Goal: Task Accomplishment & Management: Use online tool/utility

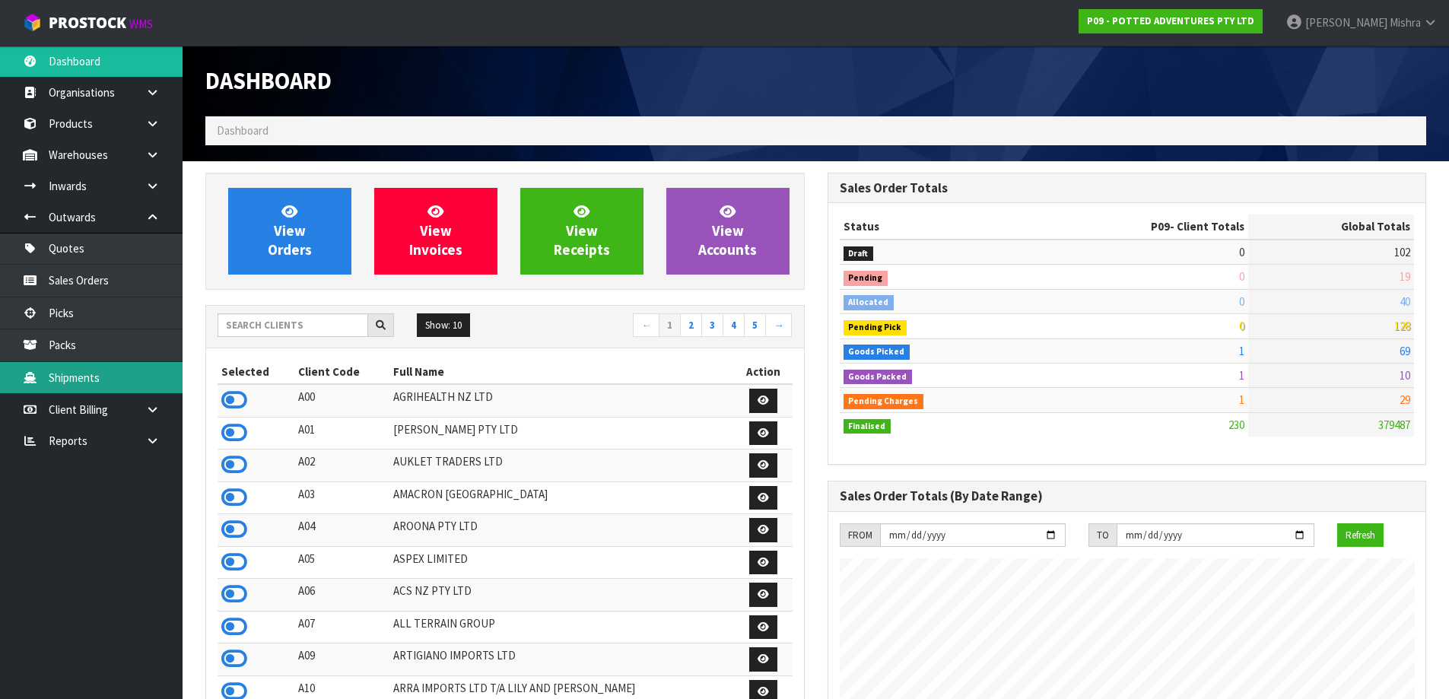
scroll to position [1152, 621]
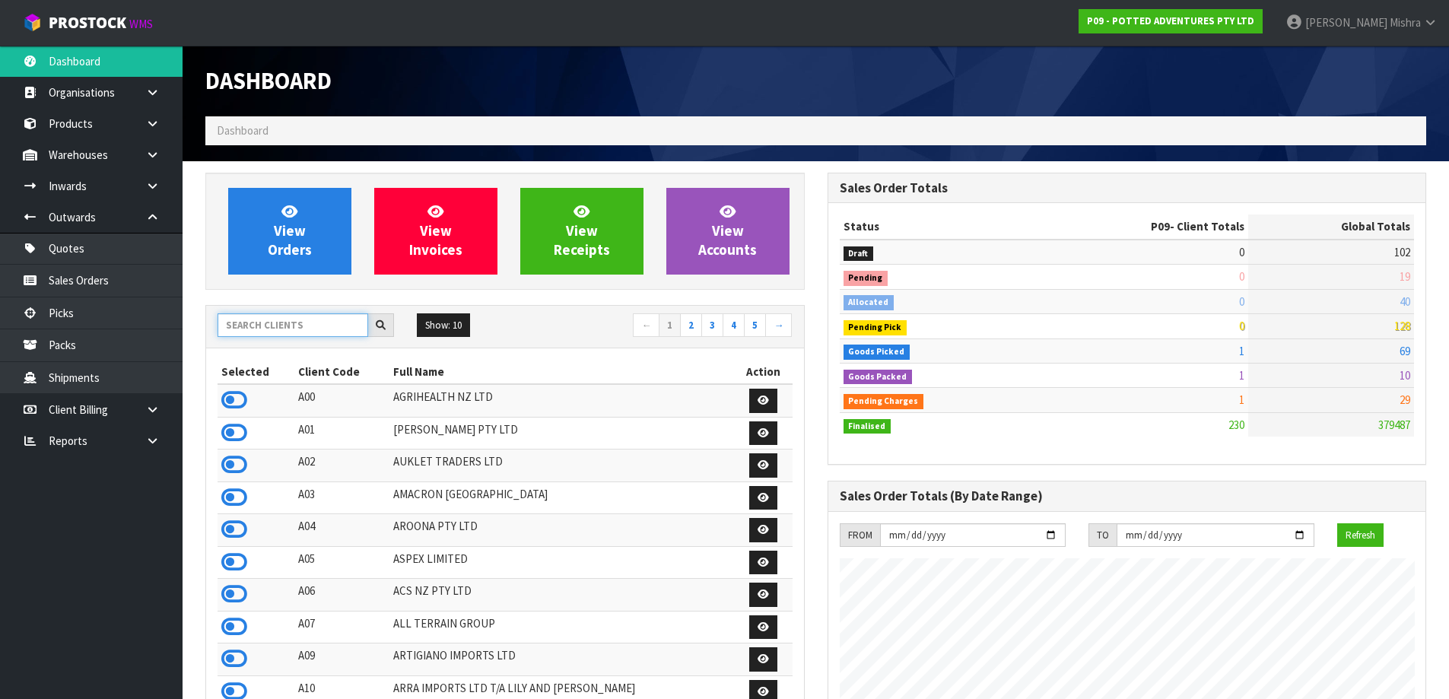
click at [290, 332] on input "text" at bounding box center [293, 325] width 151 height 24
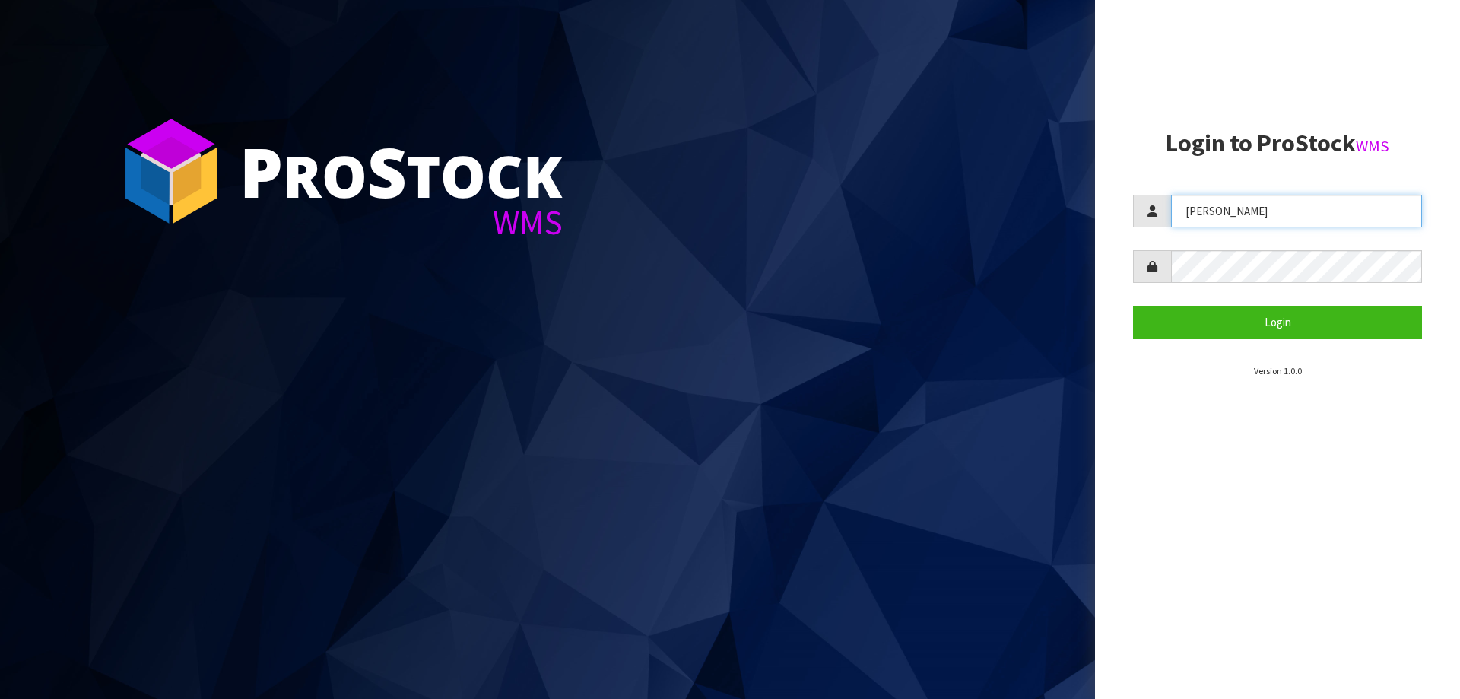
drag, startPoint x: 1329, startPoint y: 220, endPoint x: 1117, endPoint y: 210, distance: 212.4
click at [1117, 210] on aside "Login to ProStock WMS Lalisha Login Version 1.0.0" at bounding box center [1277, 349] width 365 height 699
type input "michael"
click at [1133, 306] on button "Login" at bounding box center [1277, 322] width 289 height 33
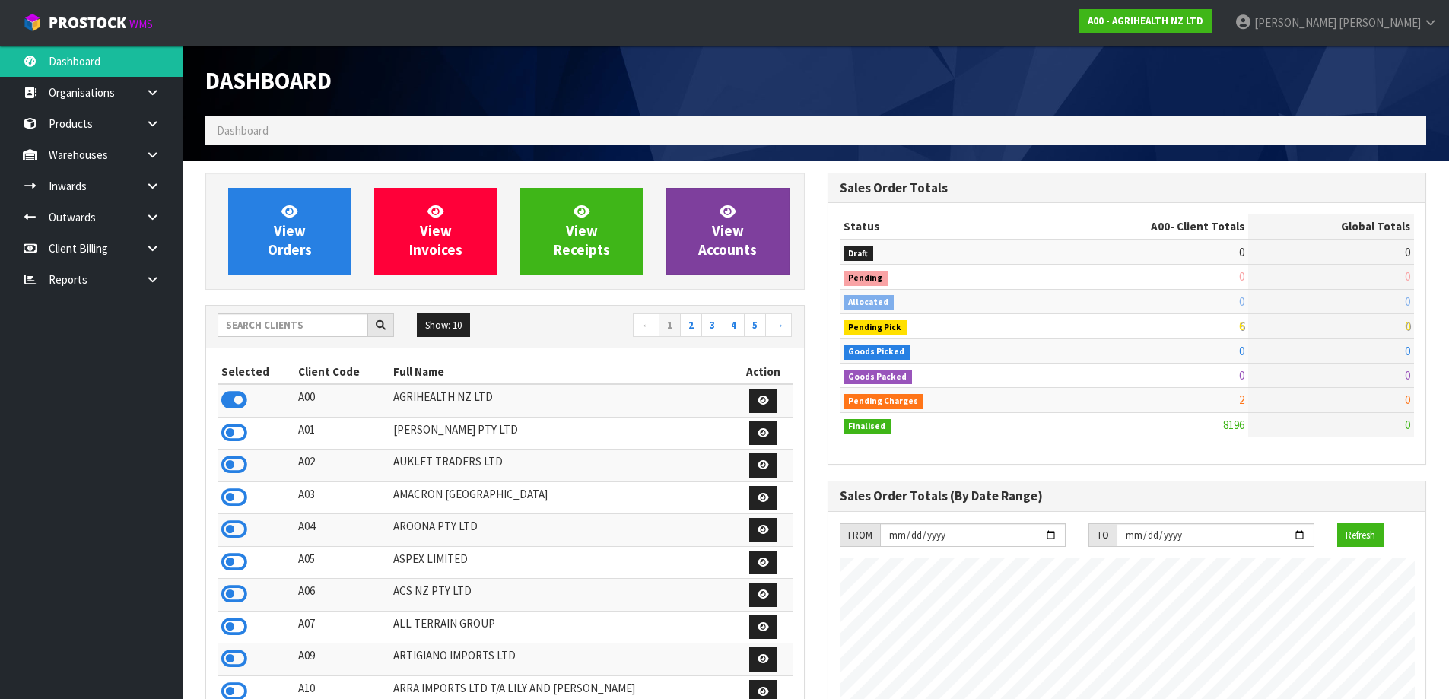
scroll to position [1152, 621]
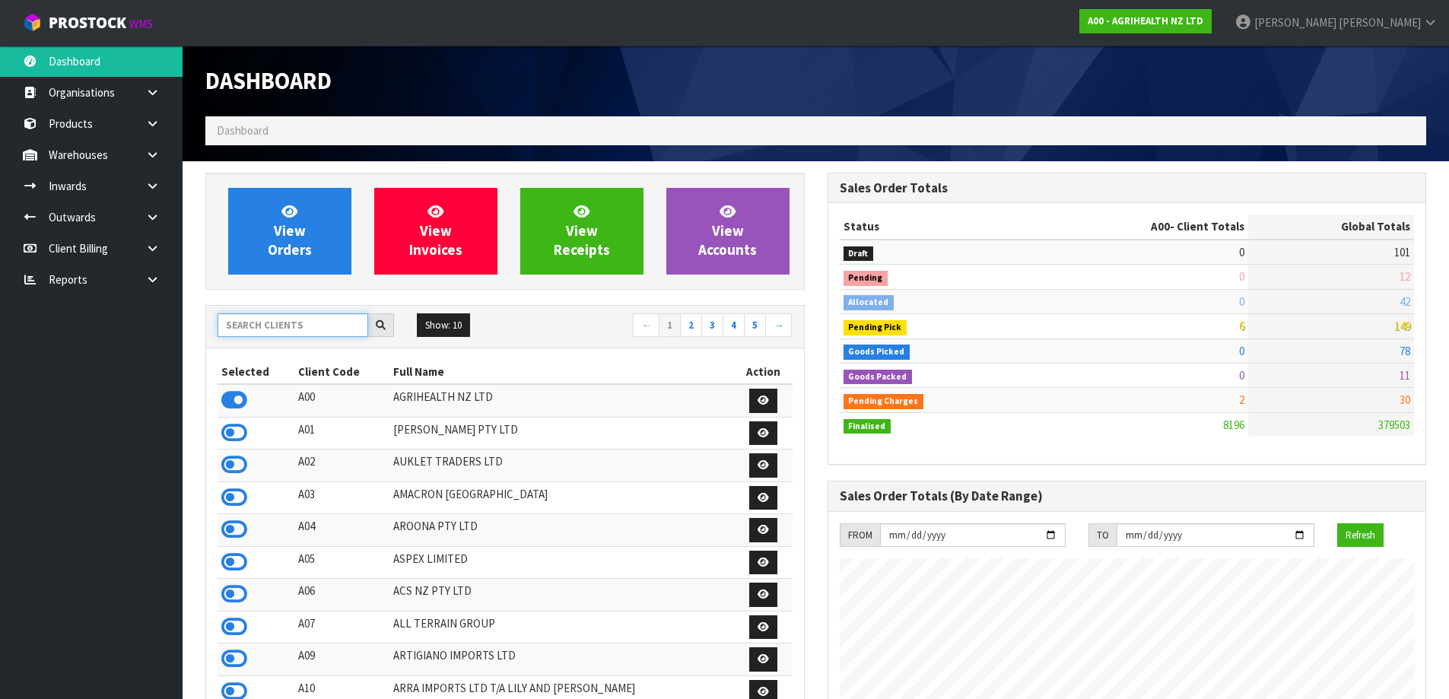
click at [265, 330] on input "text" at bounding box center [293, 325] width 151 height 24
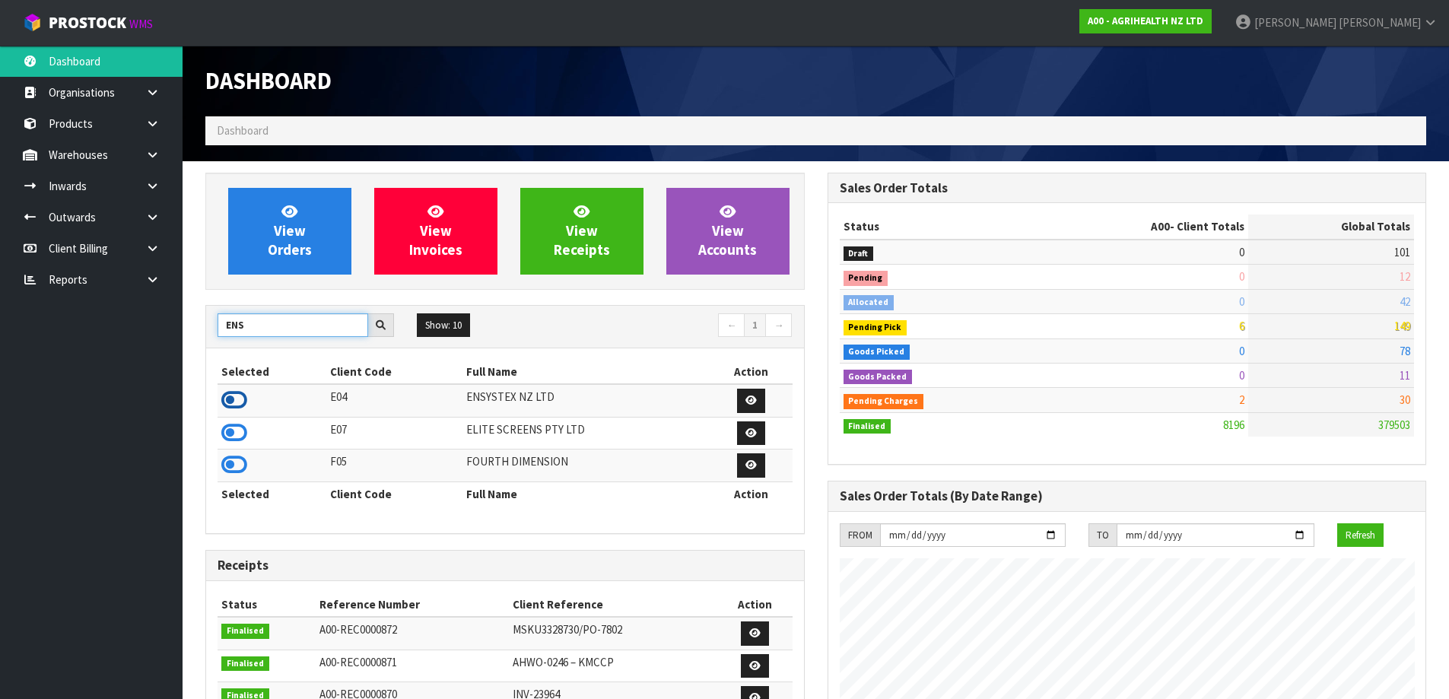
type input "ENS"
click at [227, 394] on icon at bounding box center [234, 400] width 26 height 23
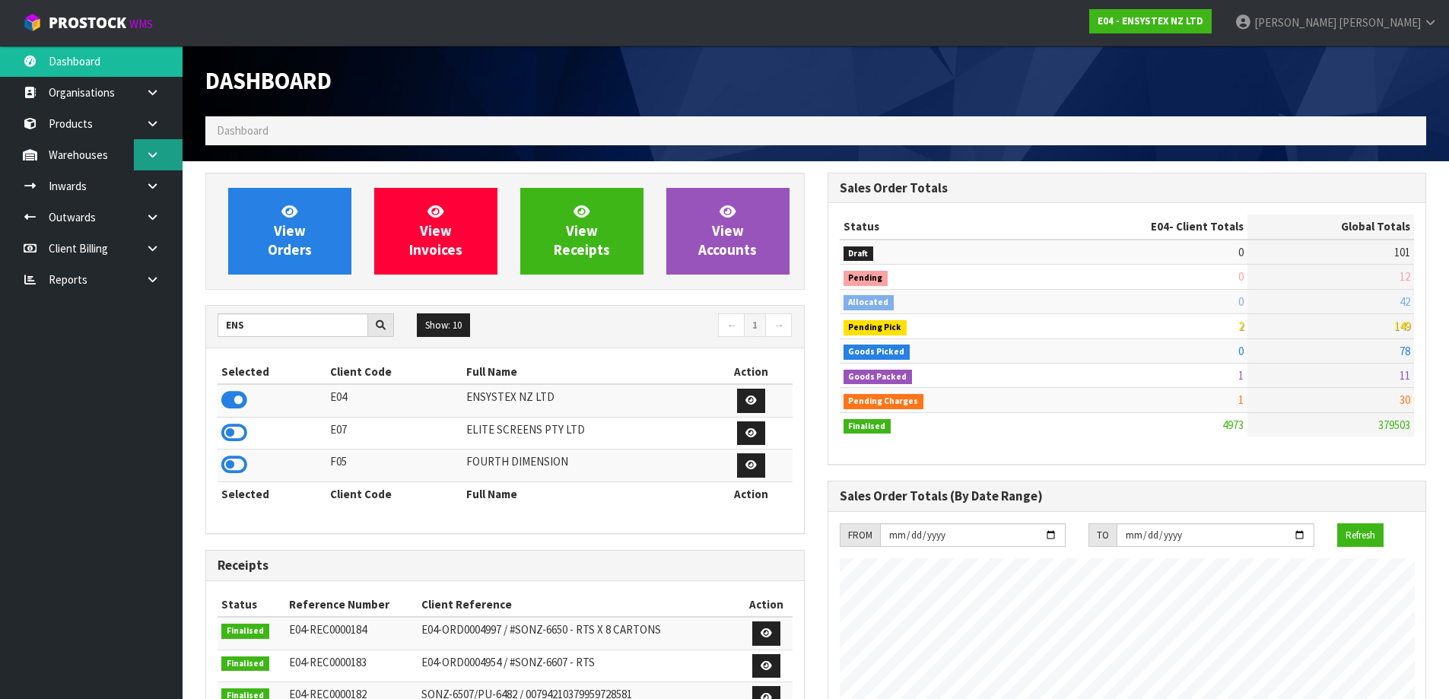
click at [154, 159] on icon at bounding box center [152, 154] width 14 height 11
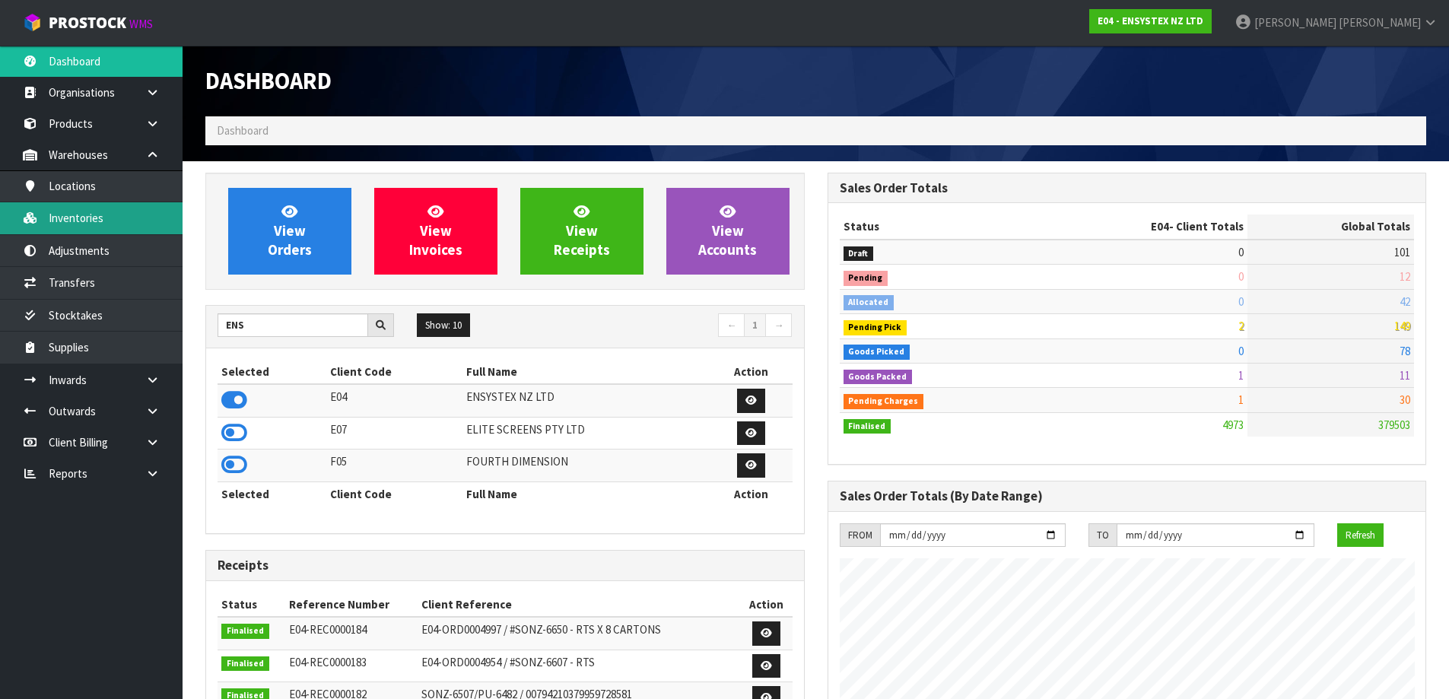
click at [115, 223] on link "Inventories" at bounding box center [91, 217] width 183 height 31
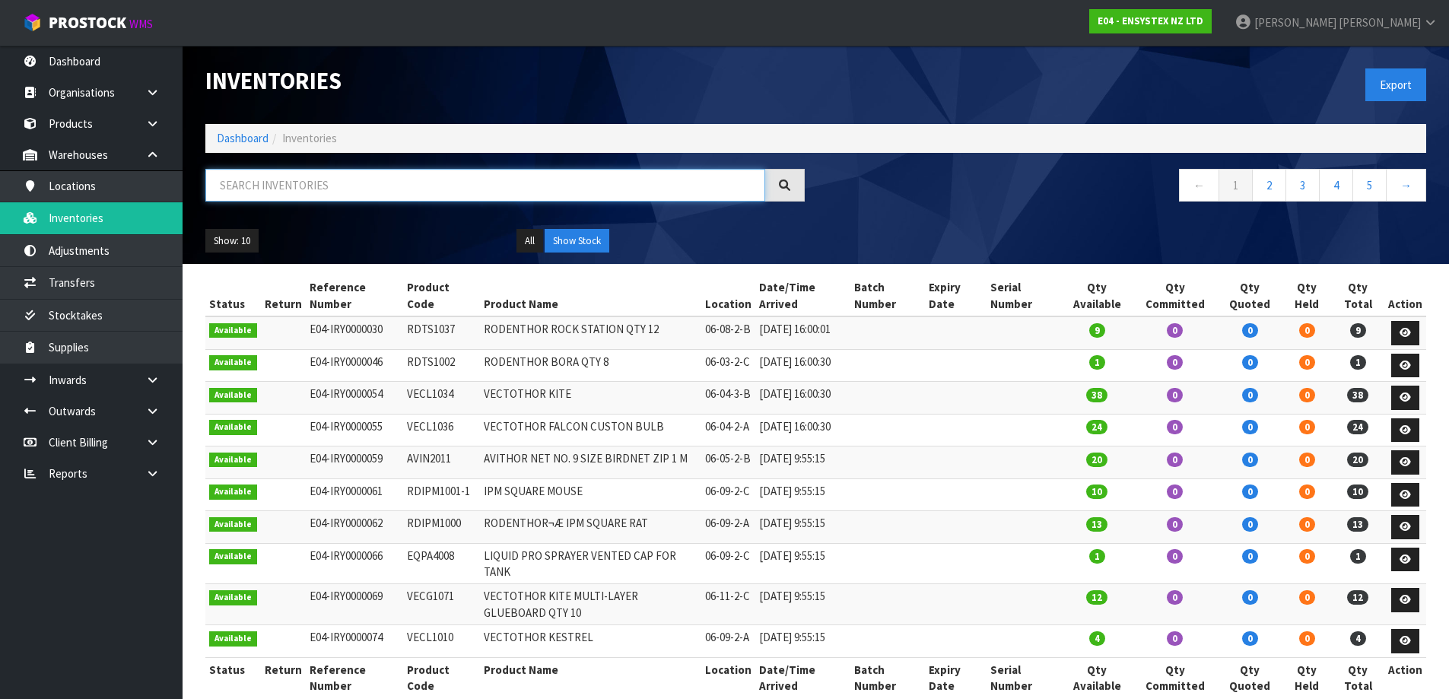
click at [475, 195] on input "text" at bounding box center [485, 185] width 560 height 33
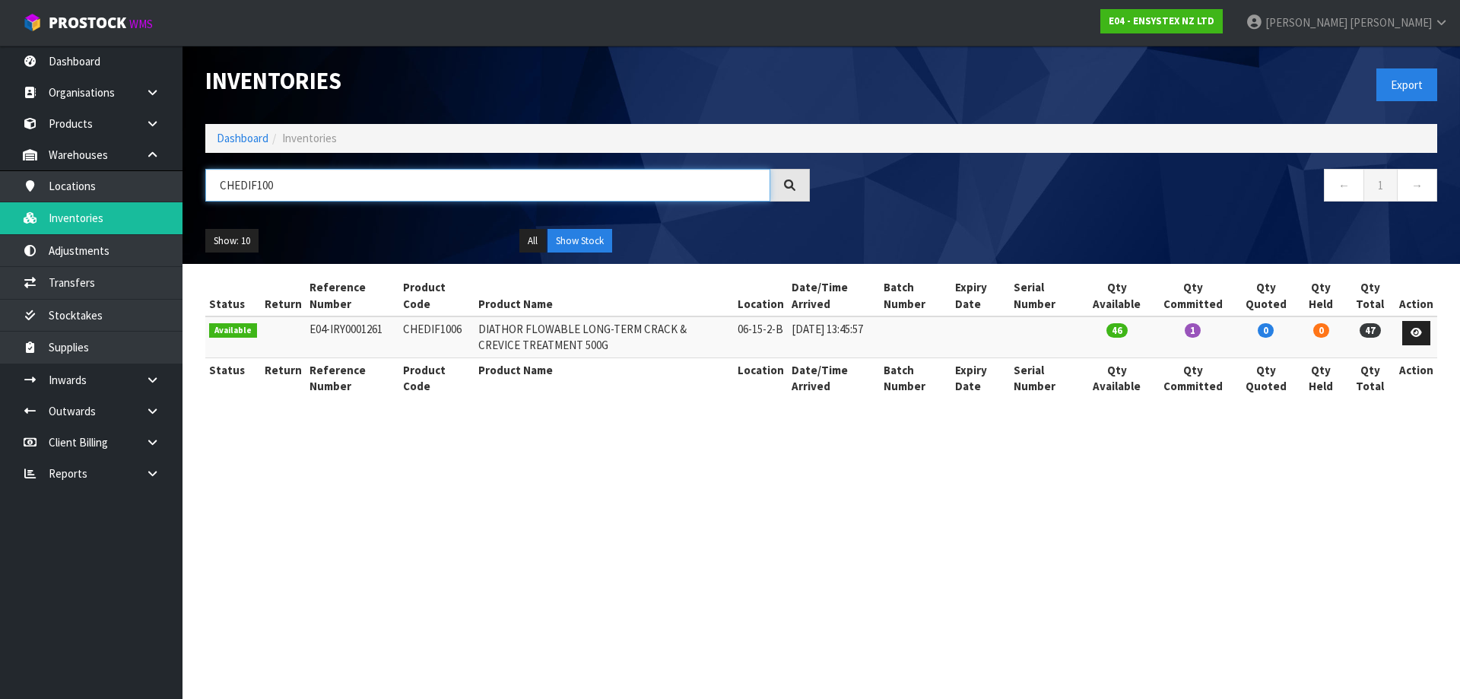
type input "CHEDIF100"
click at [1248, 74] on div "Export" at bounding box center [1134, 85] width 627 height 78
click at [1342, 38] on link "Michael Drugan" at bounding box center [1347, 23] width 226 height 46
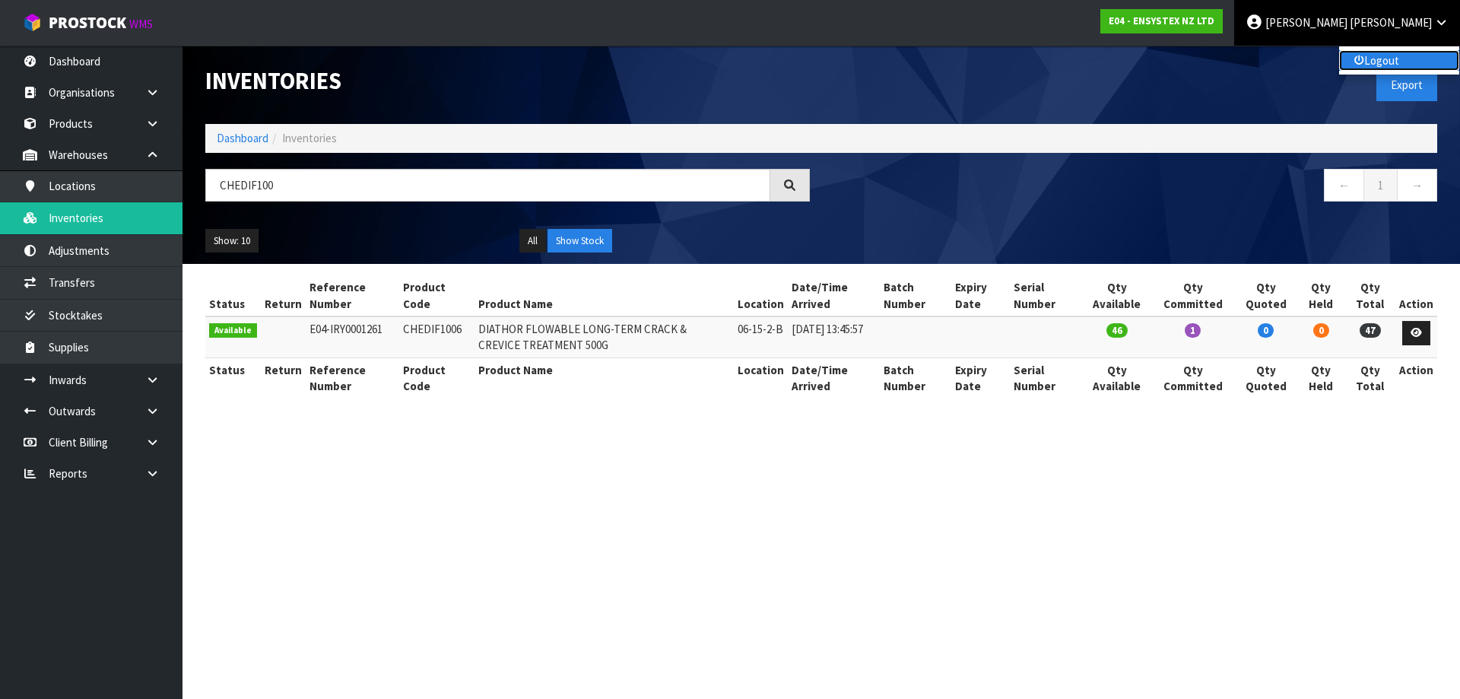
click at [1364, 59] on link "Logout" at bounding box center [1399, 60] width 120 height 21
